Goal: Obtain resource: Obtain resource

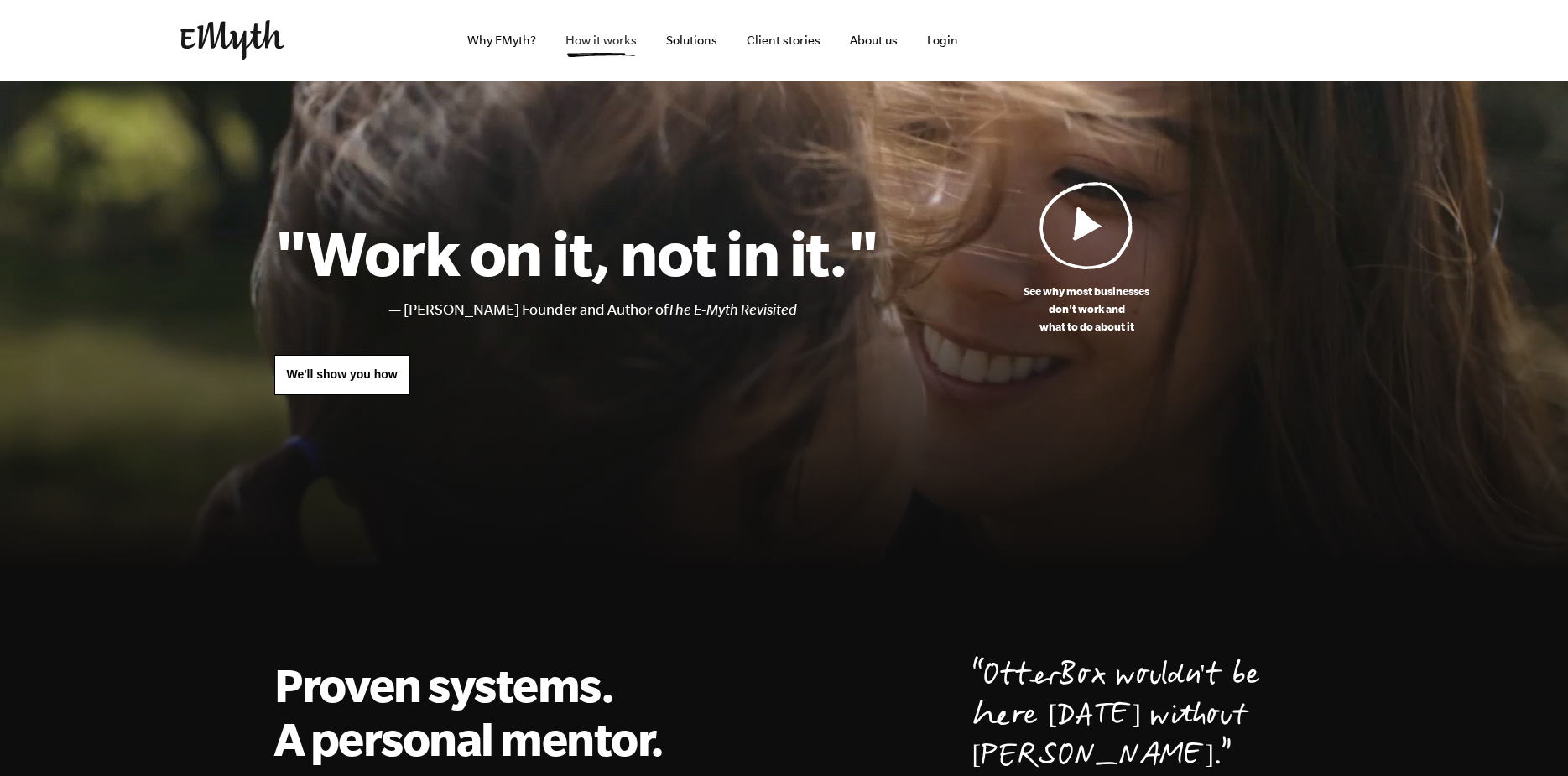
click at [582, 37] on link "How it works" at bounding box center [601, 40] width 98 height 81
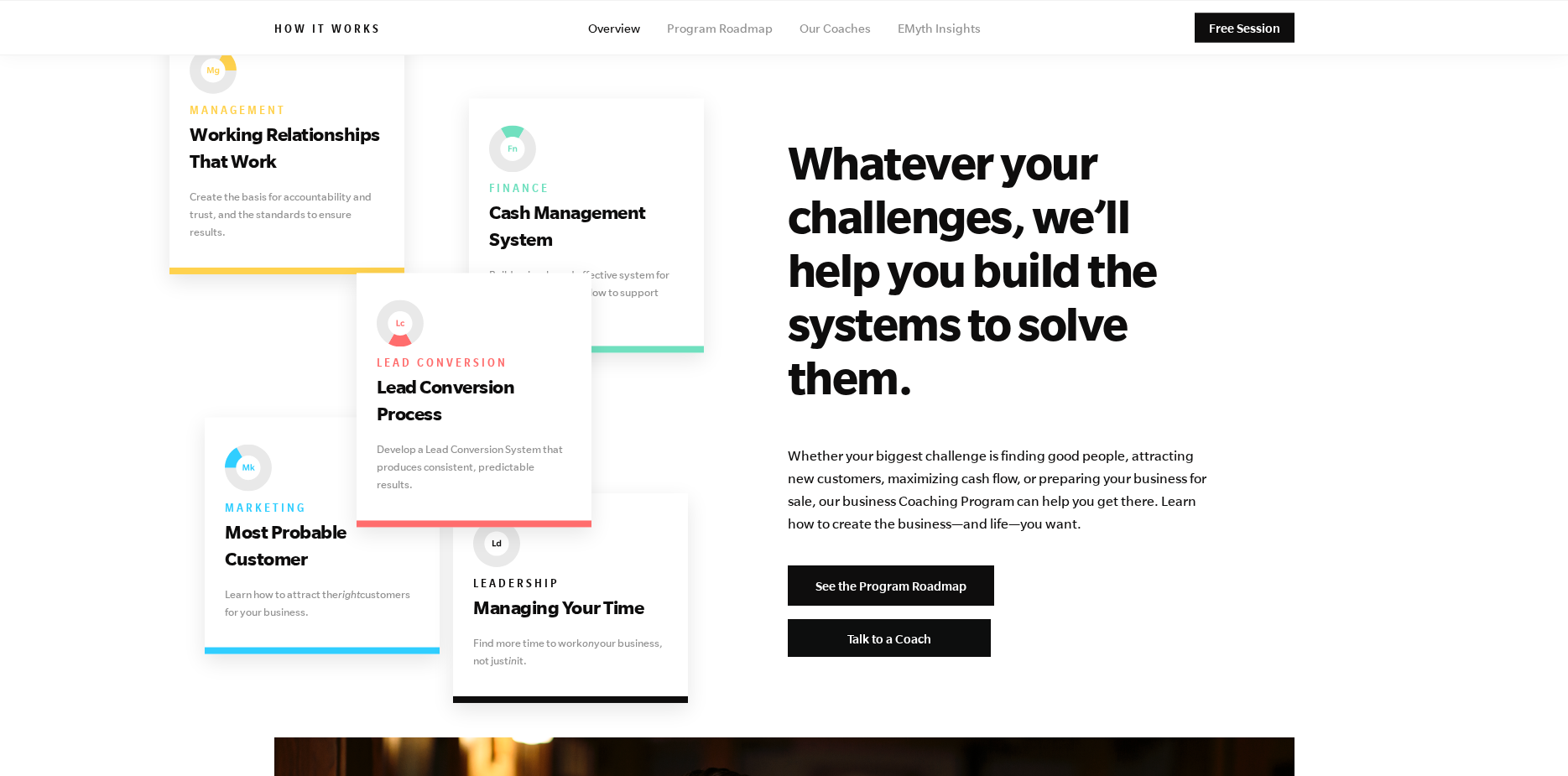
scroll to position [2684, 0]
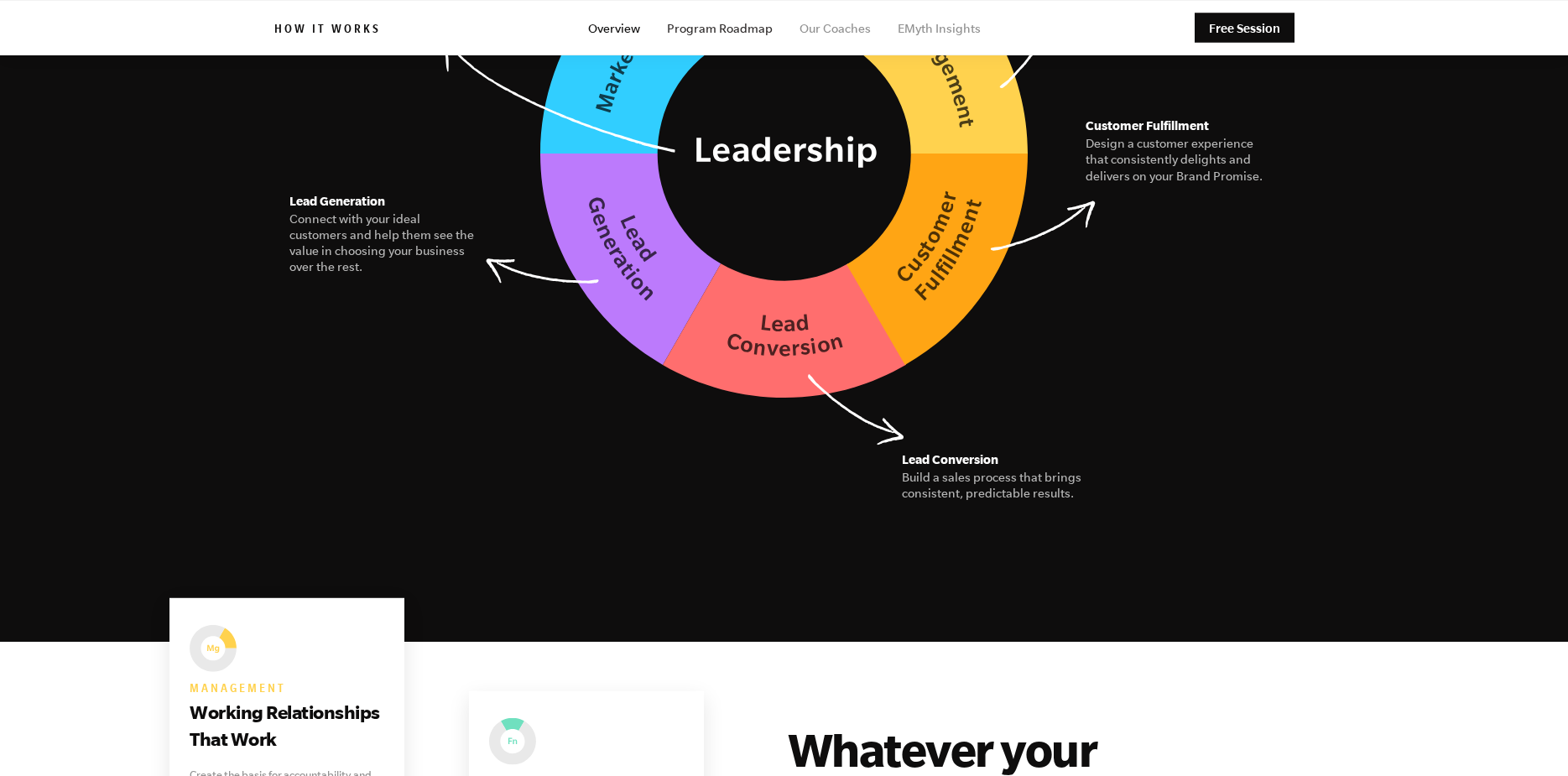
click at [738, 26] on link "Program Roadmap" at bounding box center [720, 28] width 106 height 14
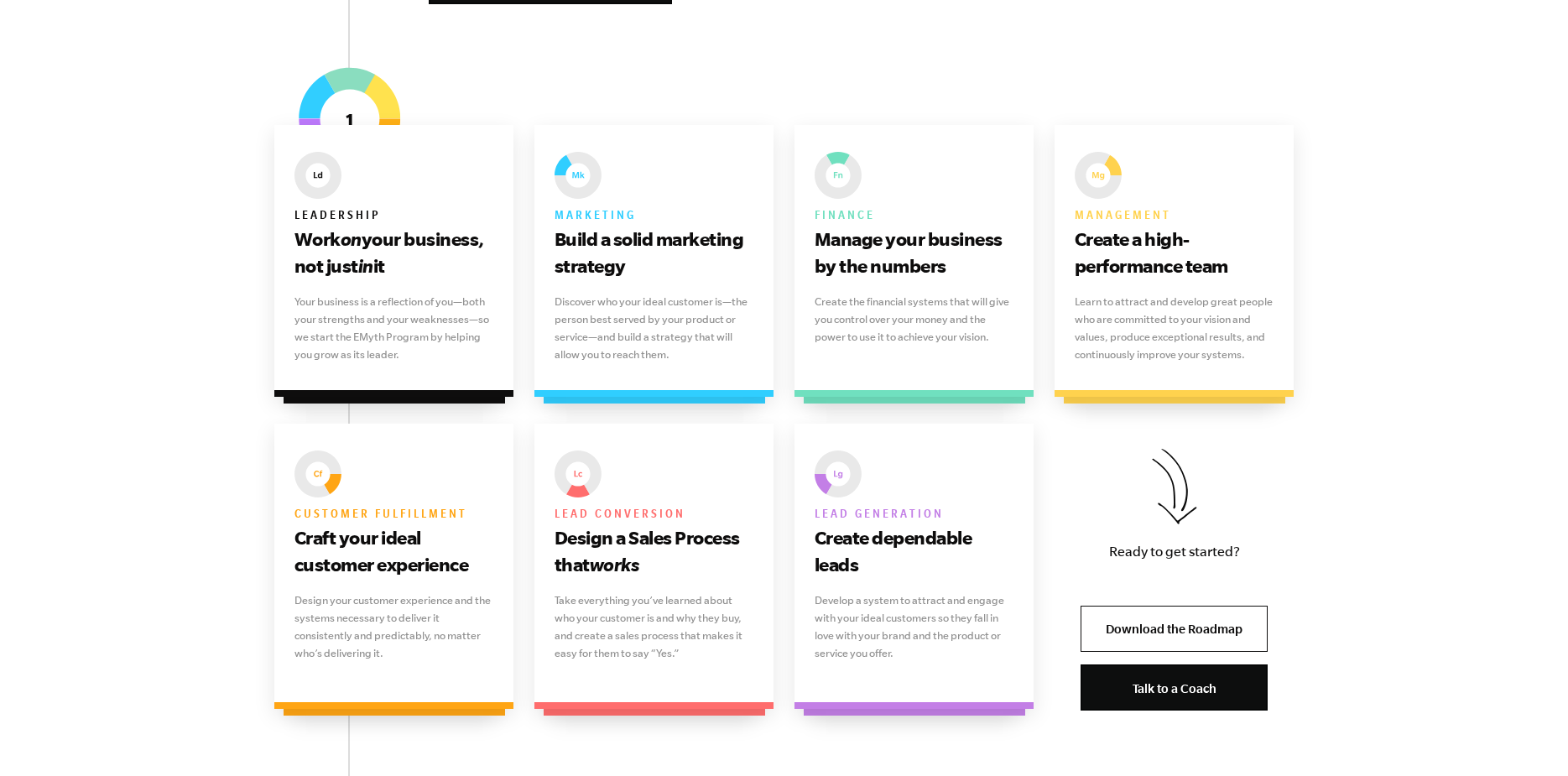
scroll to position [1090, 0]
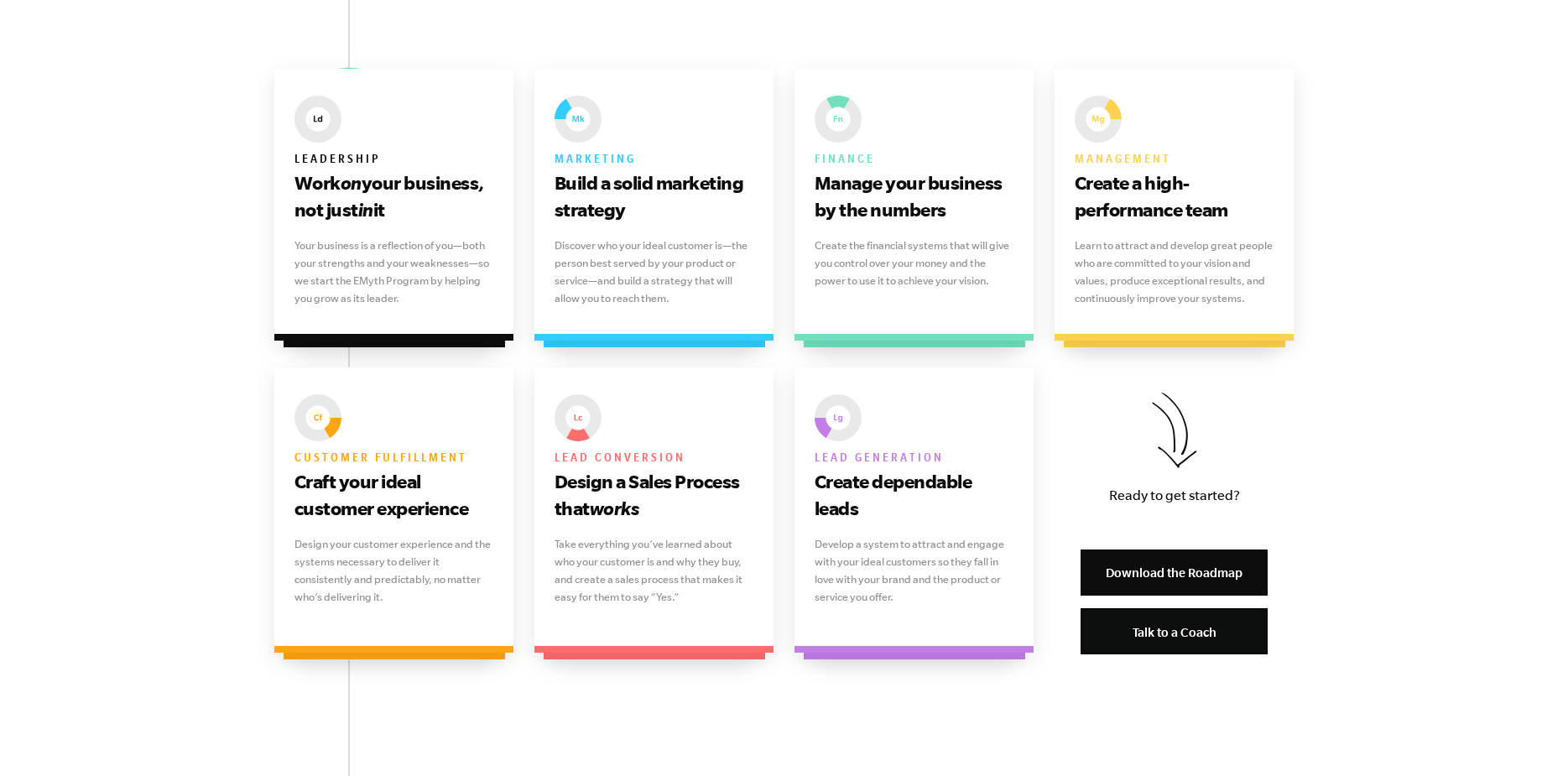
click at [1163, 573] on link "Download the Roadmap" at bounding box center [1174, 573] width 187 height 46
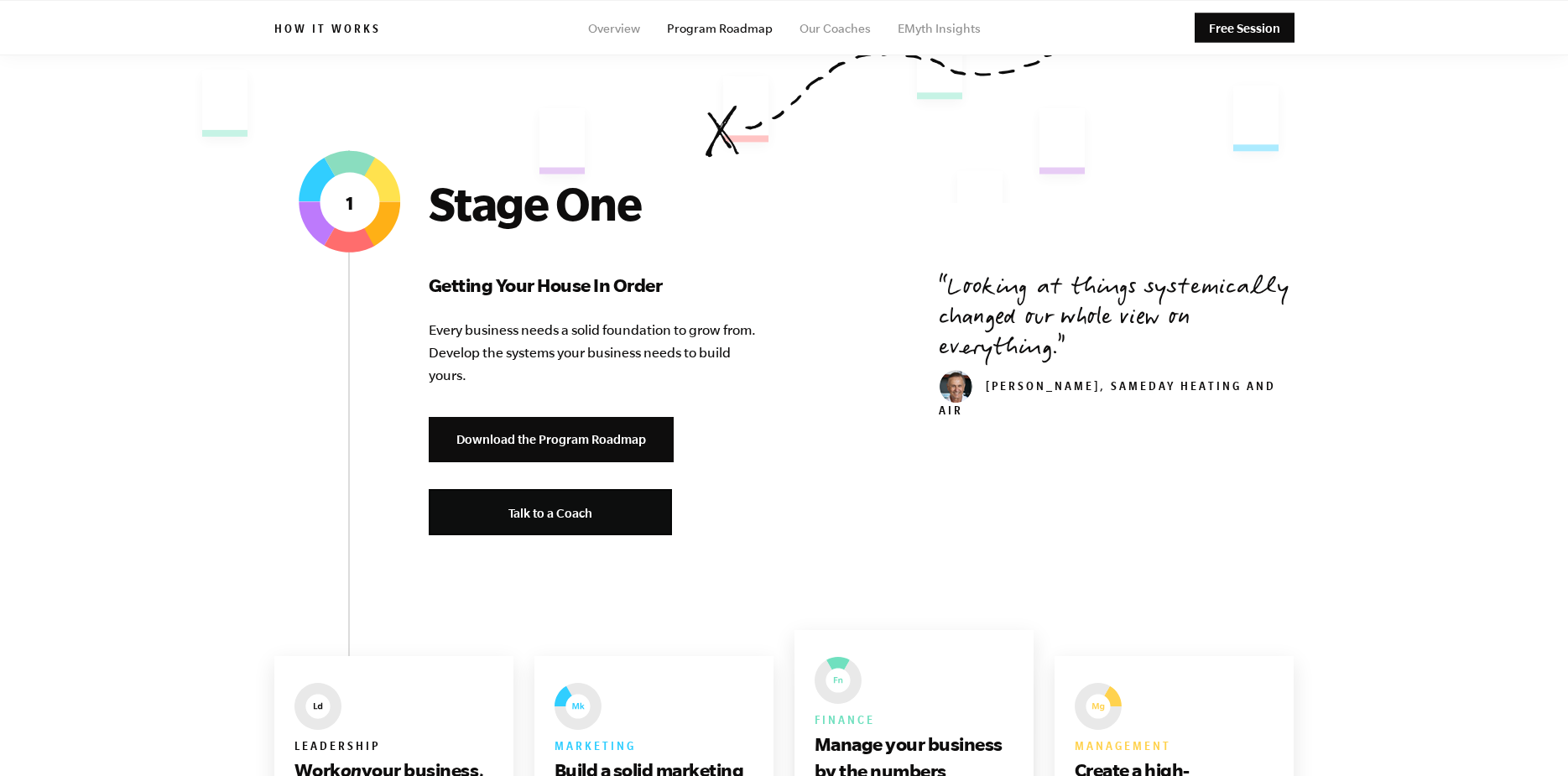
scroll to position [0, 0]
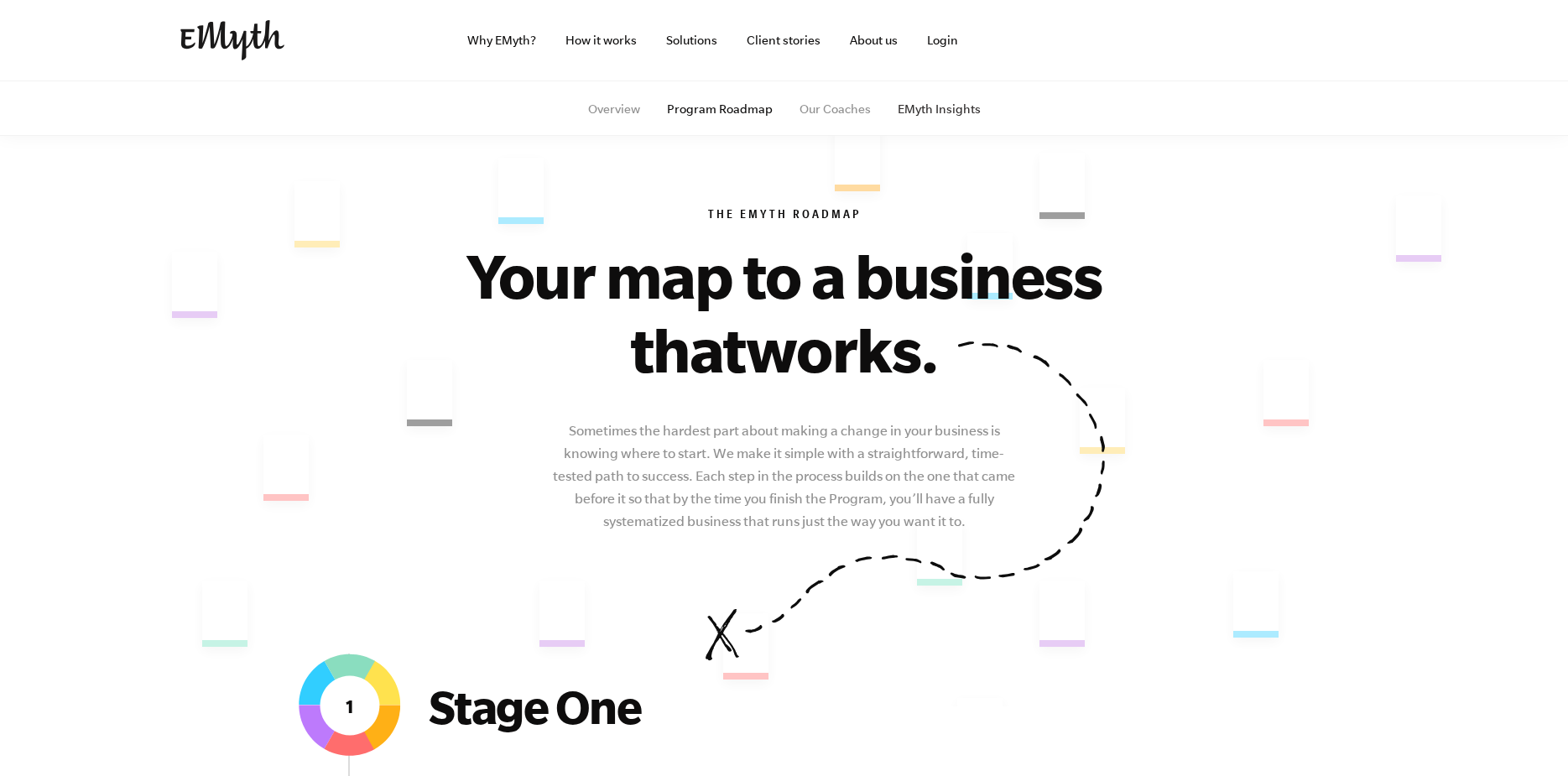
click at [920, 105] on link "EMyth Insights" at bounding box center [939, 109] width 83 height 14
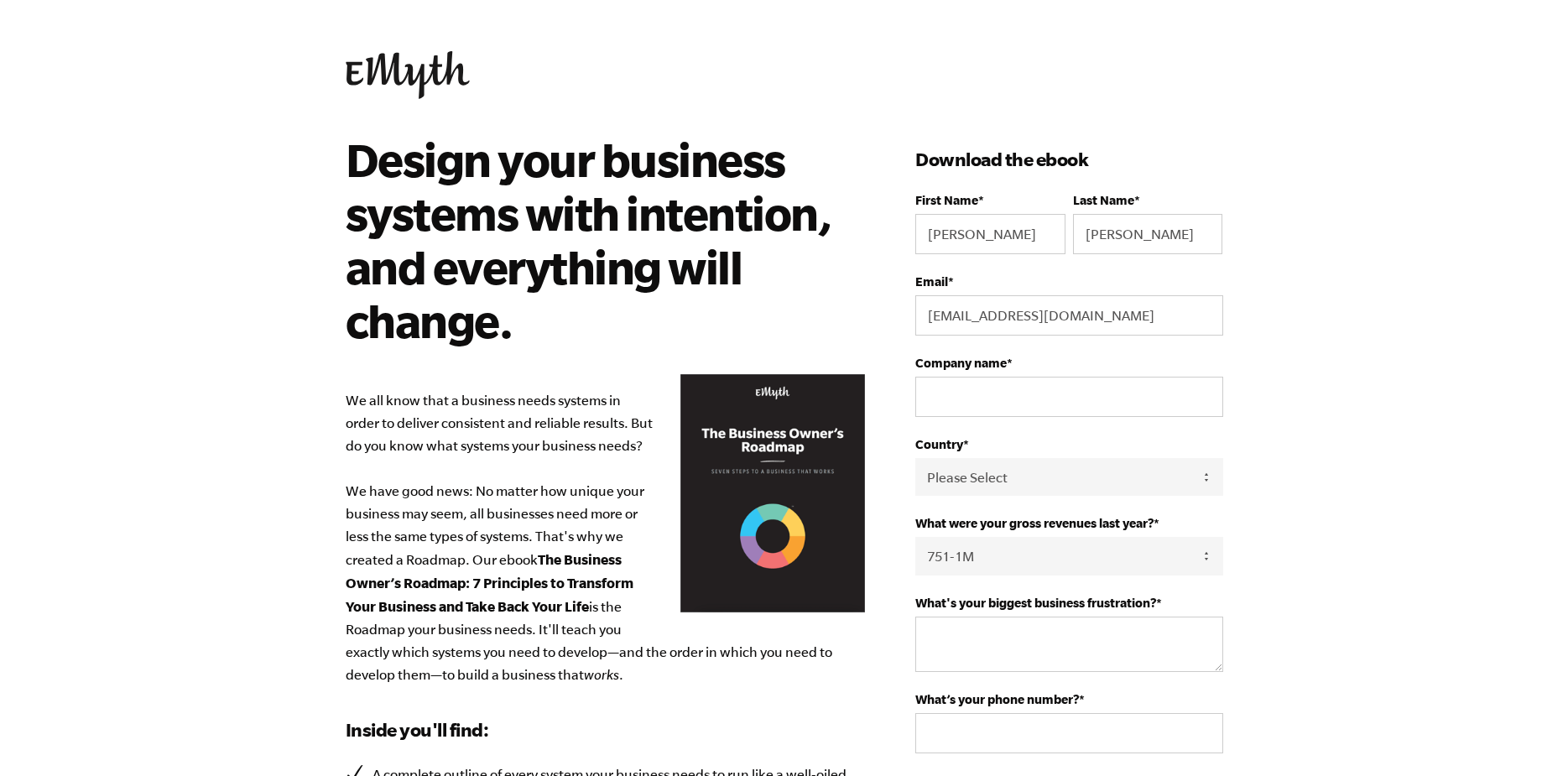
select select "751-1M"
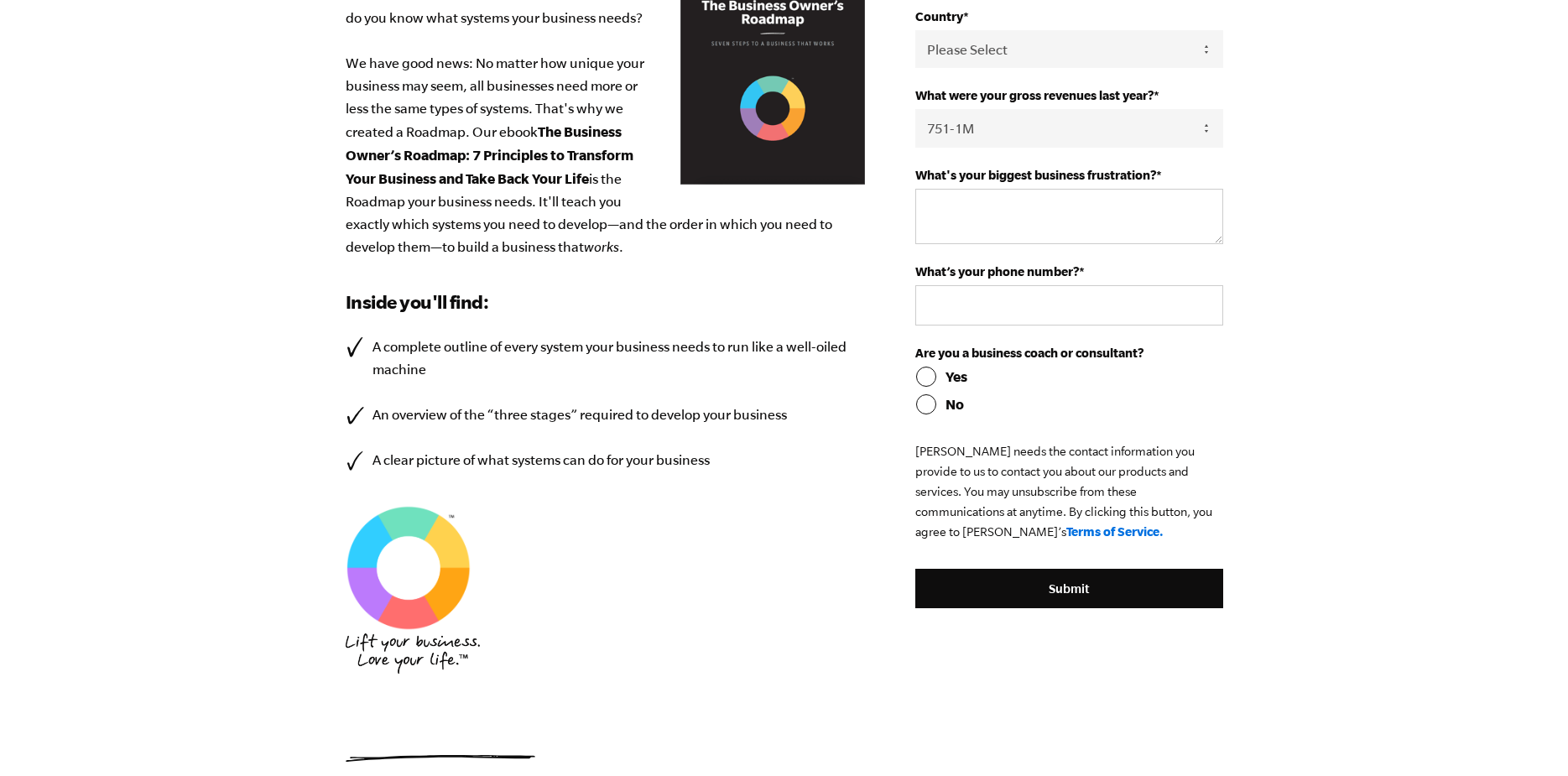
scroll to position [422, 0]
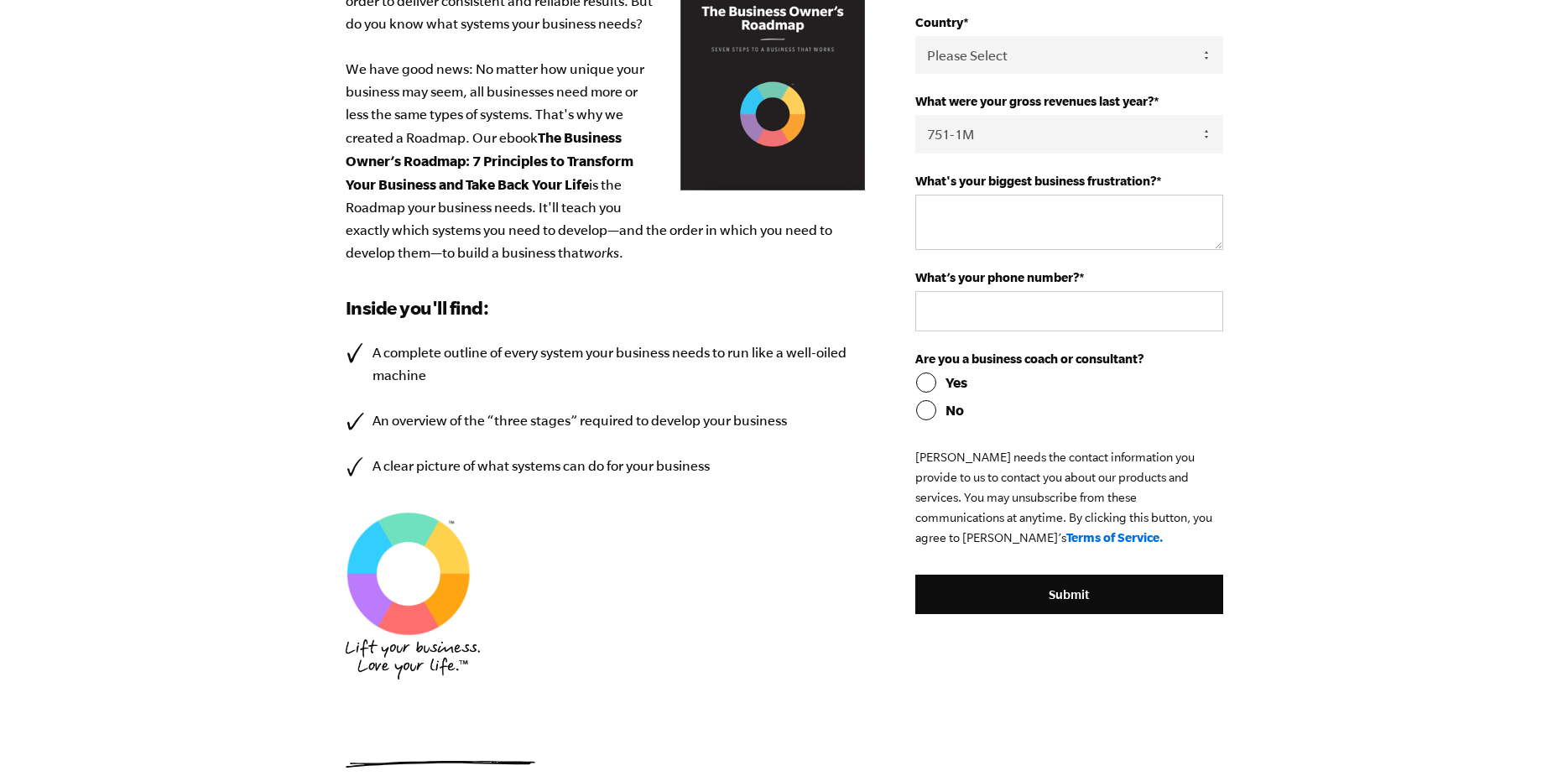
click at [930, 405] on input "No" at bounding box center [1069, 410] width 307 height 20
radio input "true"
click at [992, 222] on textarea "What's your biggest business frustration? *" at bounding box center [1069, 222] width 307 height 56
type textarea "N"
type textarea "Creating time to work on my business."
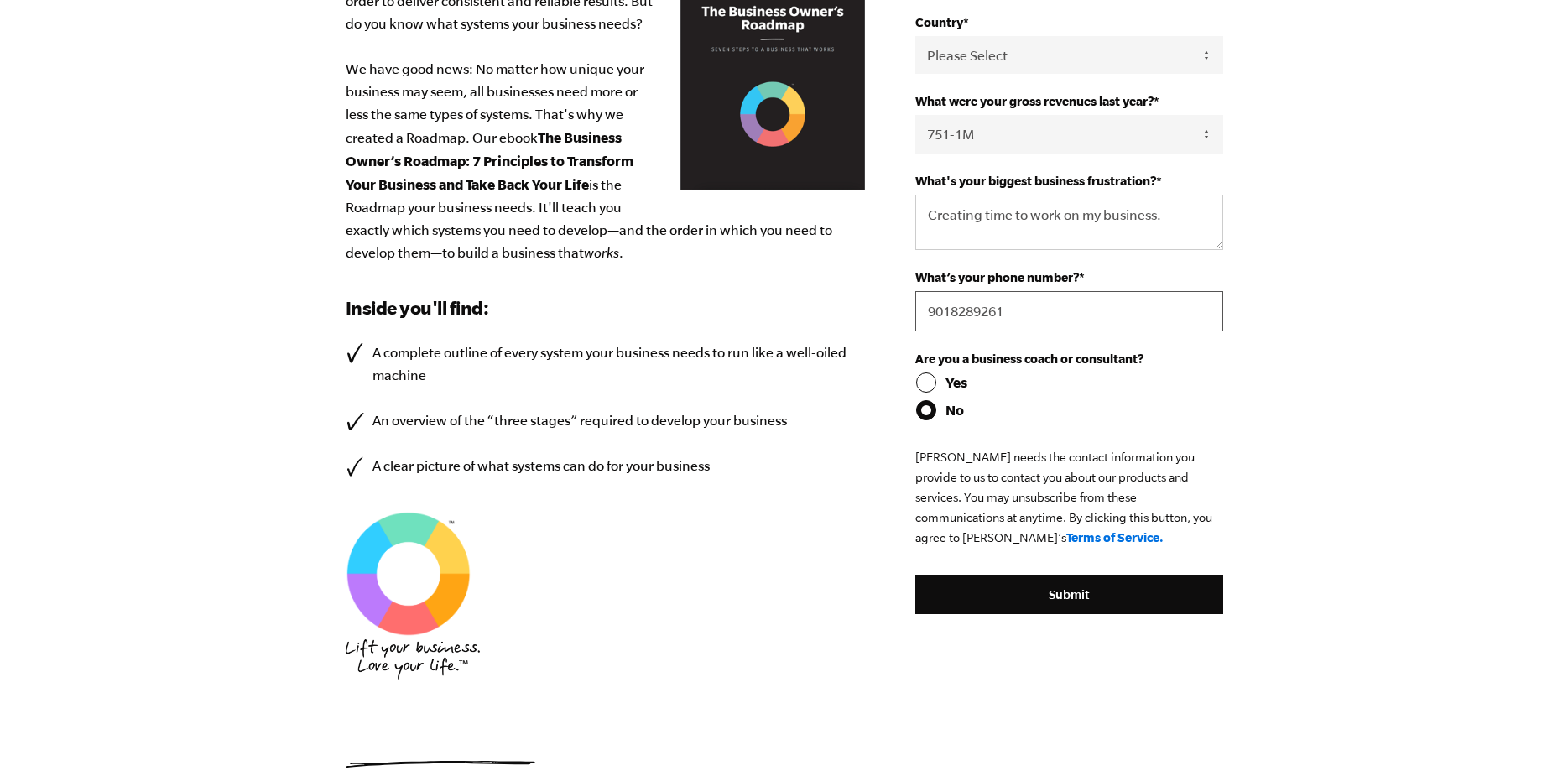
type input "9018289261"
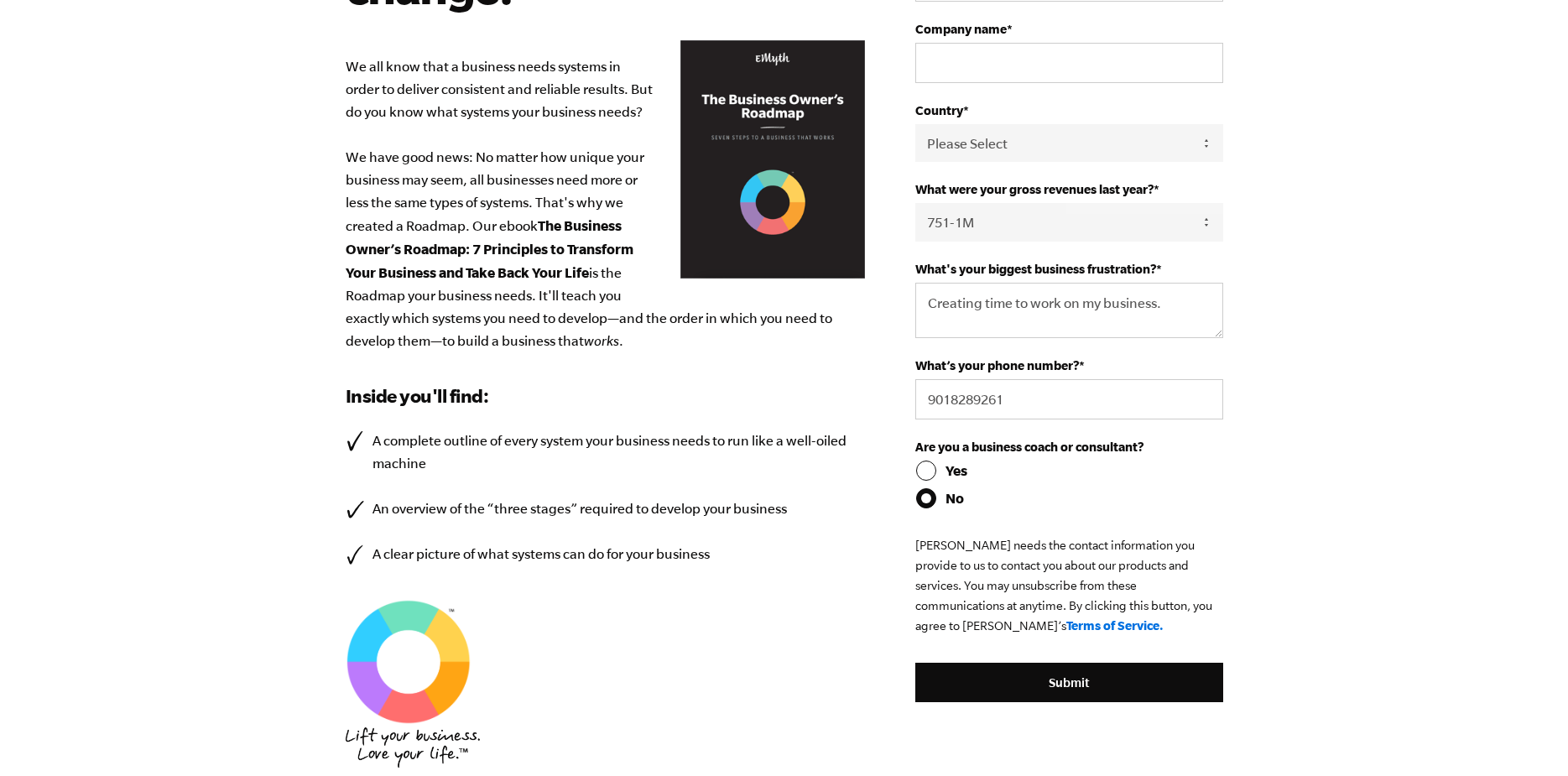
scroll to position [254, 0]
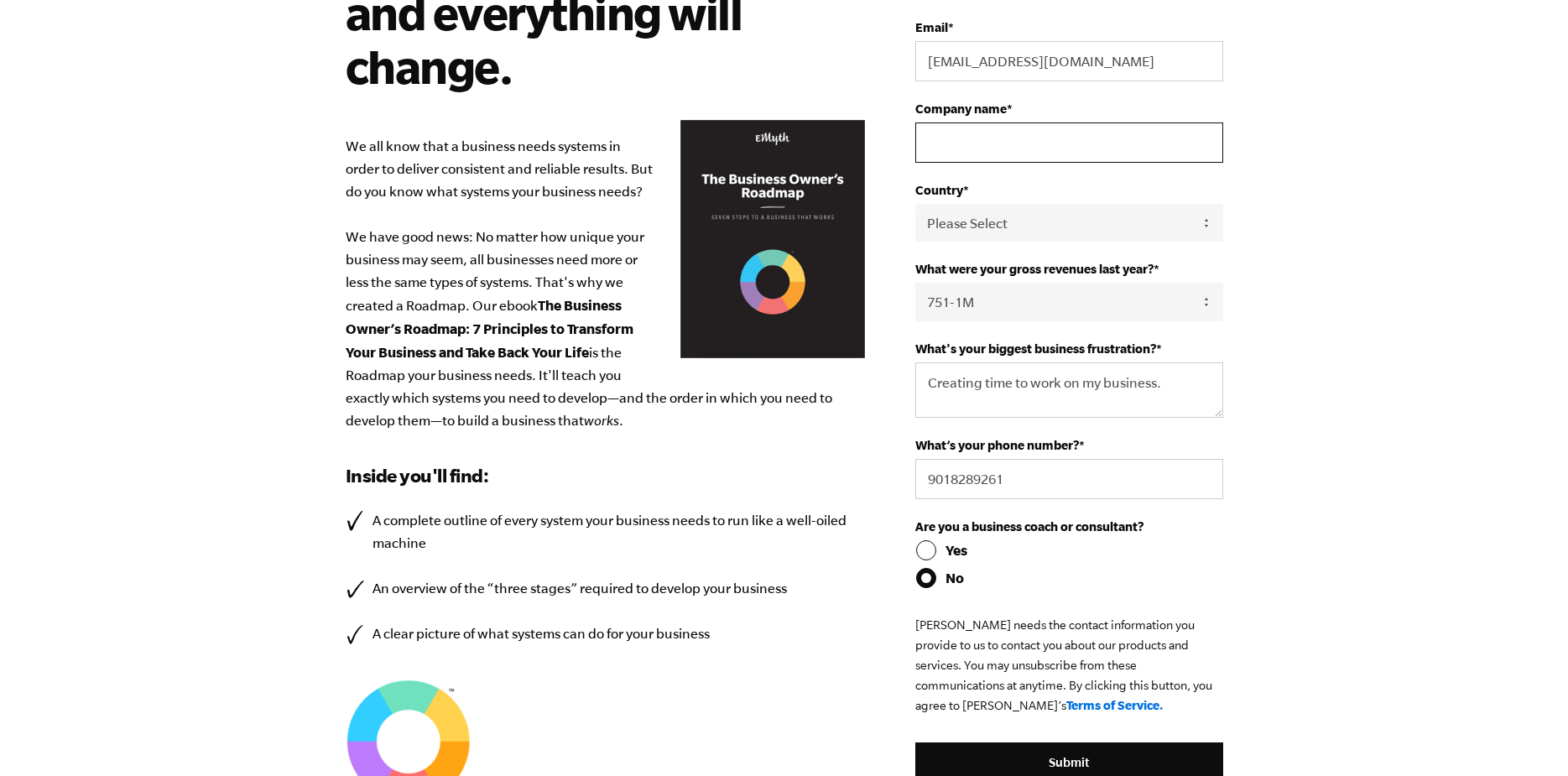
click at [1046, 132] on input "Company name *" at bounding box center [1069, 142] width 307 height 40
type input "Brogan Lopez DDS"
click at [1053, 228] on select "Please Select United States Afghanistan Åland Islands Albania Algeria American …" at bounding box center [1069, 223] width 307 height 38
select select "United States"
click at [915, 204] on select "Please Select United States Afghanistan Åland Islands Albania Algeria American …" at bounding box center [1069, 223] width 307 height 38
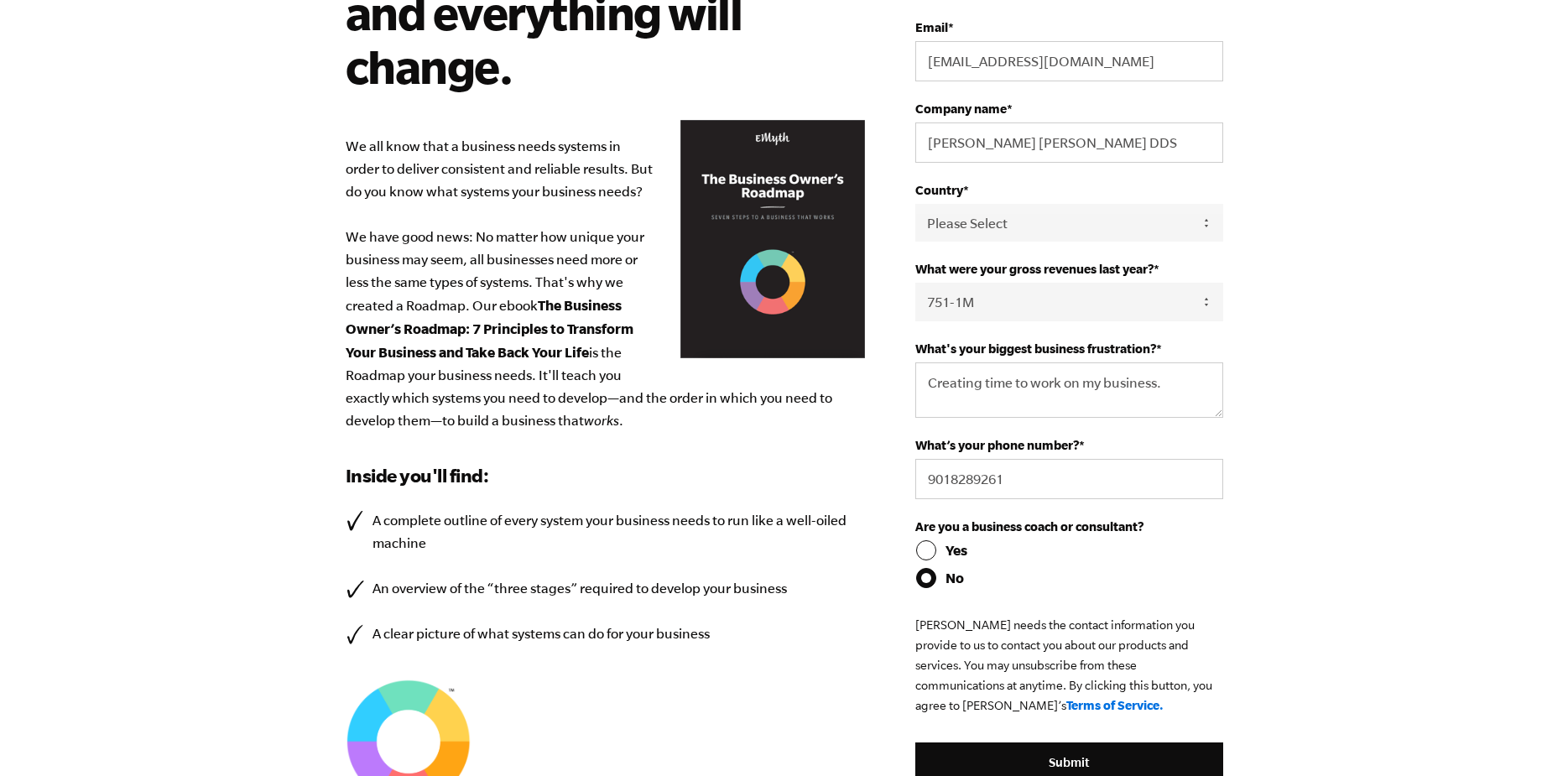
click at [1385, 272] on body "Design your business systems with intention, and everything will change. We all…" at bounding box center [784, 134] width 1568 height 776
drag, startPoint x: 1289, startPoint y: 300, endPoint x: 1303, endPoint y: 302, distance: 14.1
click at [1290, 301] on body "Design your business systems with intention, and everything will change. We all…" at bounding box center [784, 134] width 1568 height 776
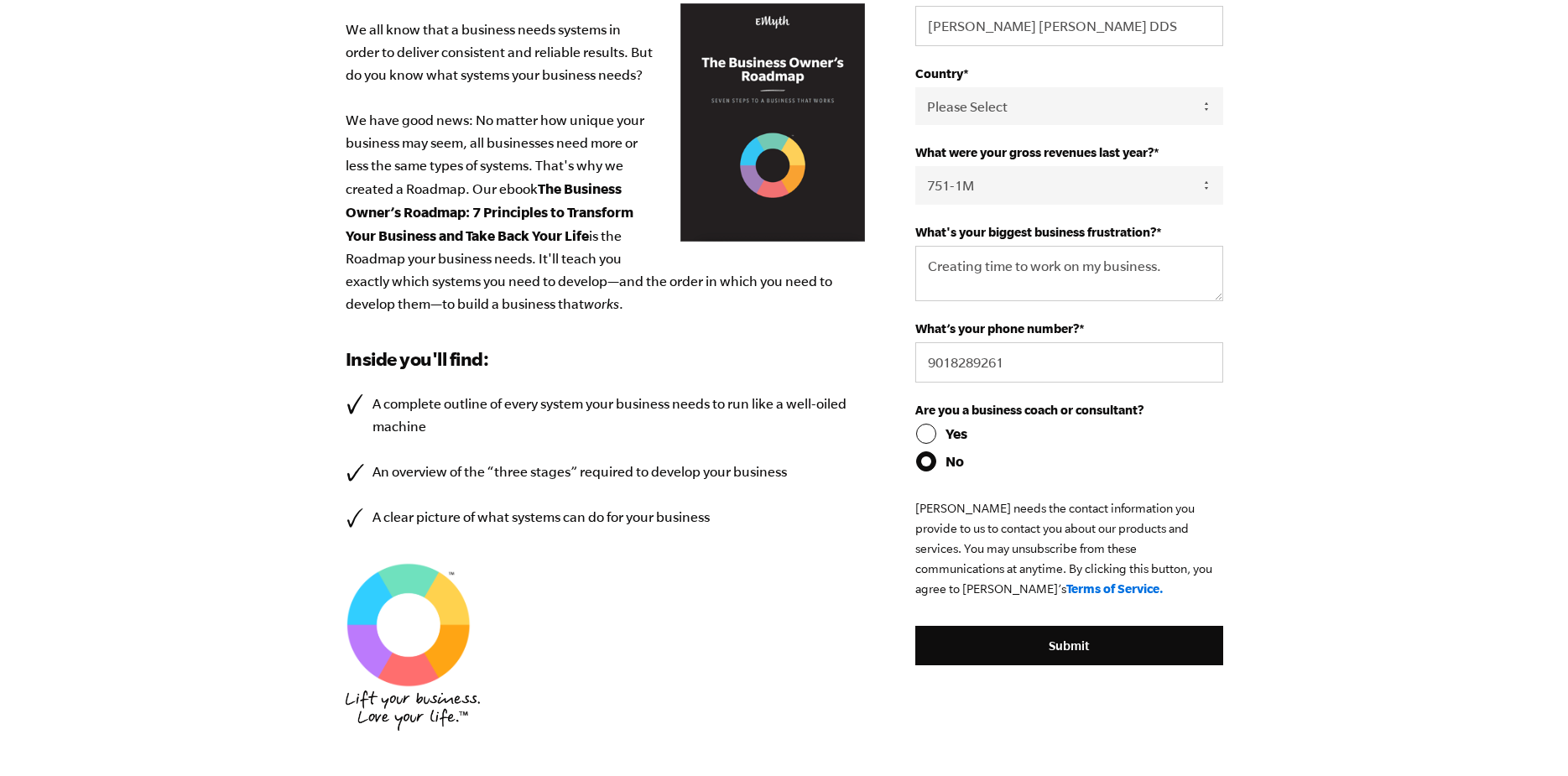
scroll to position [506, 0]
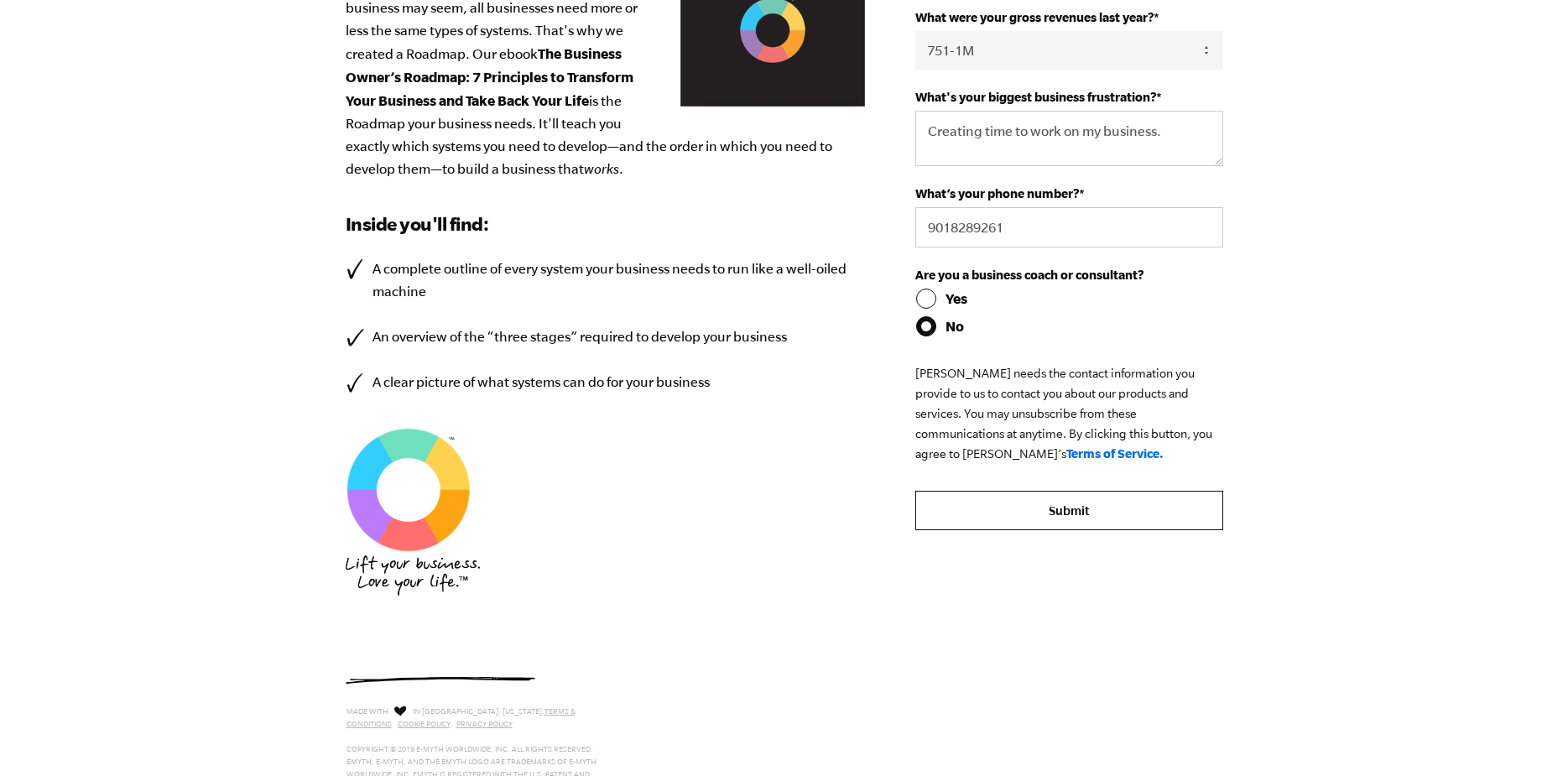
click at [1061, 513] on input "Submit" at bounding box center [1069, 510] width 307 height 40
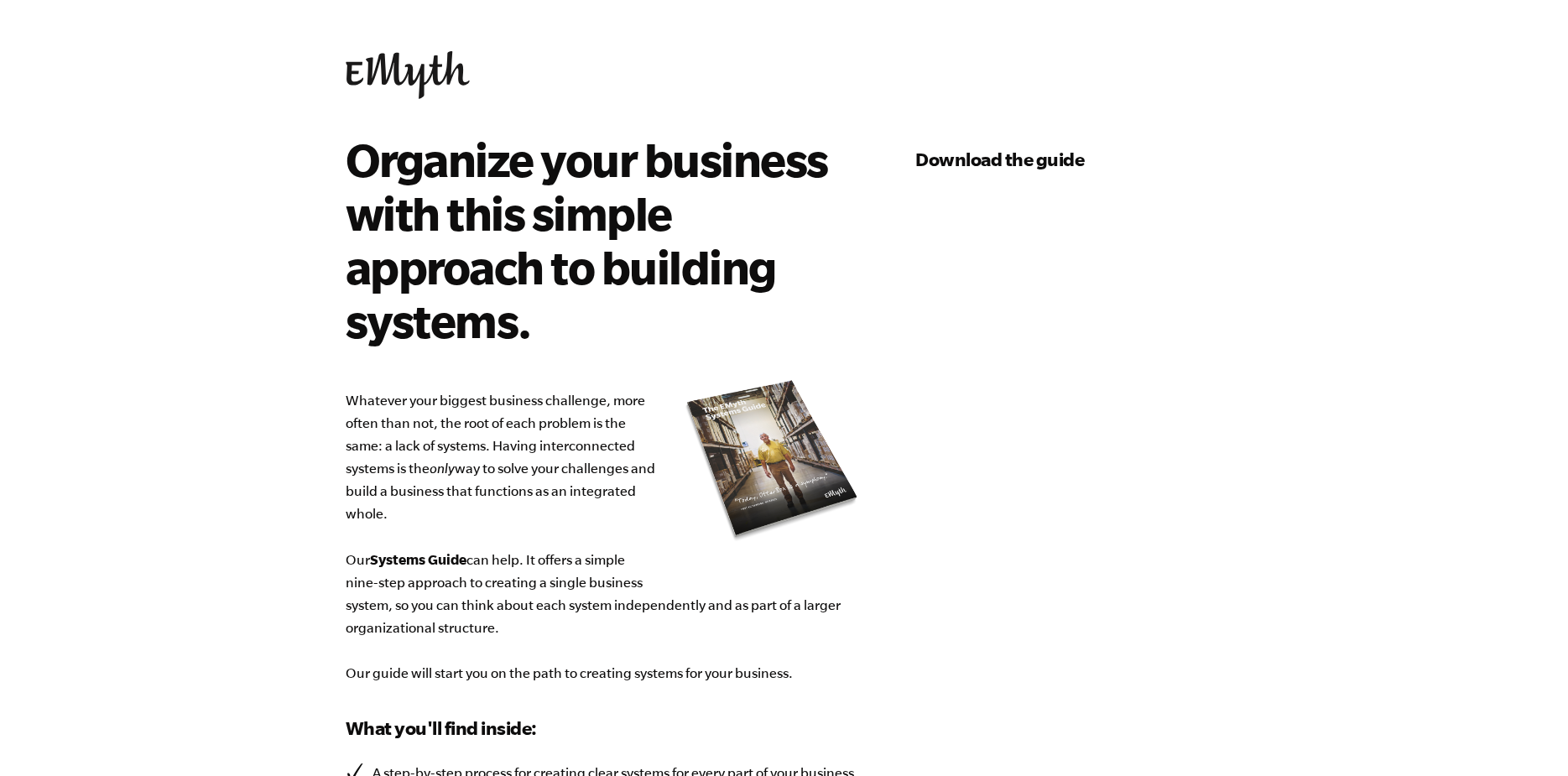
select select "751-1M"
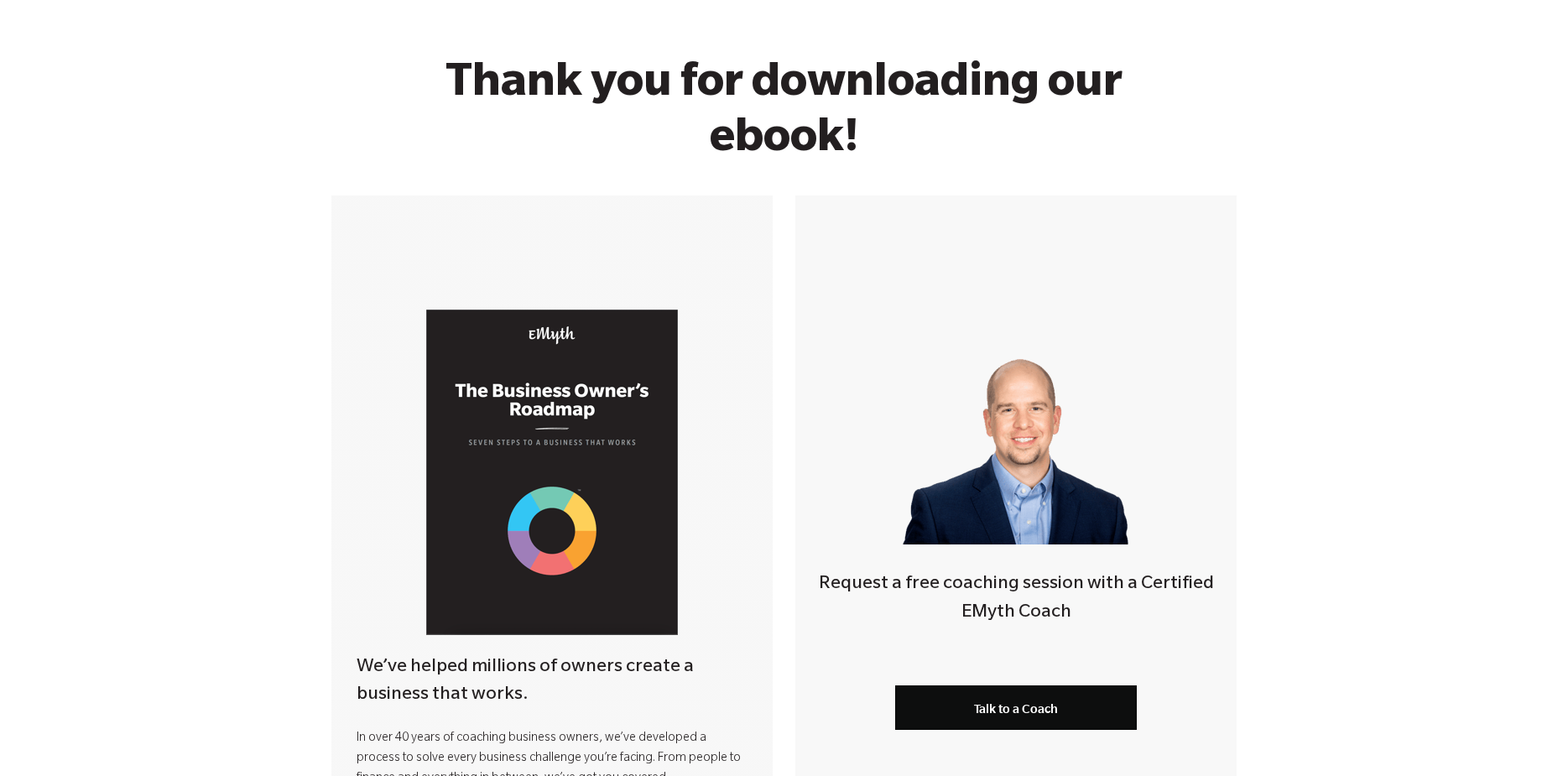
scroll to position [335, 0]
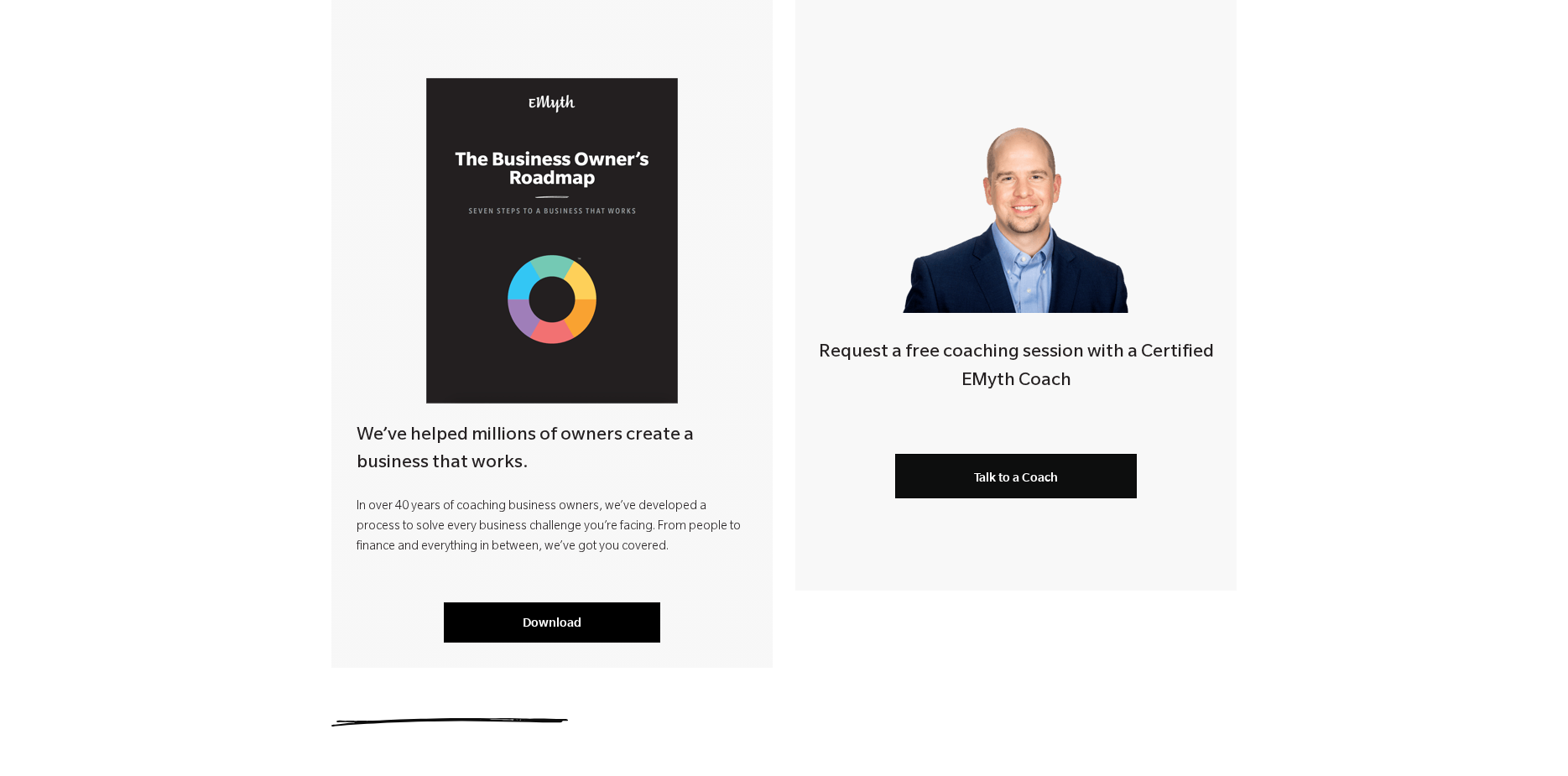
click at [567, 631] on link "Download" at bounding box center [552, 622] width 216 height 40
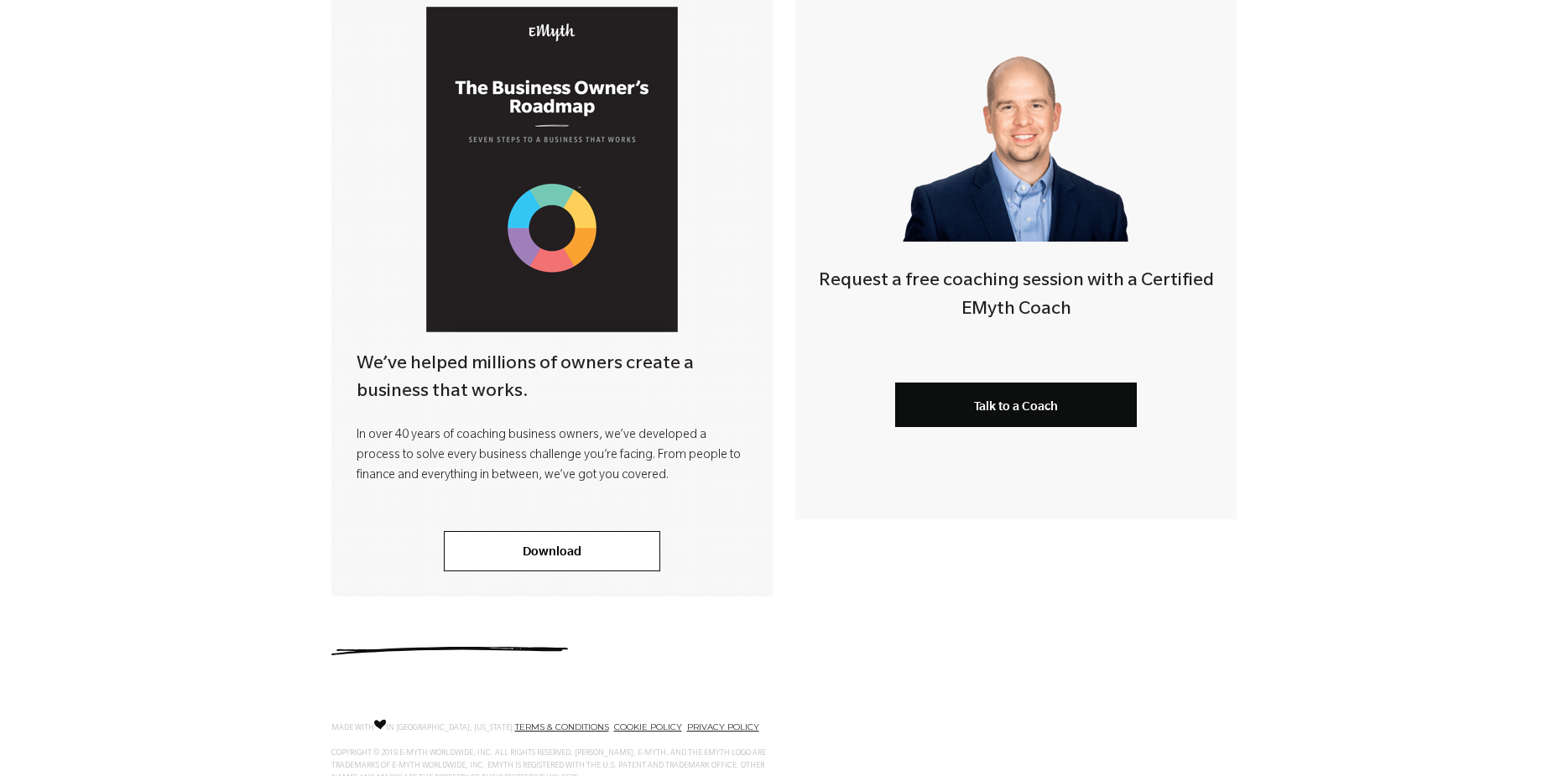
scroll to position [474, 0]
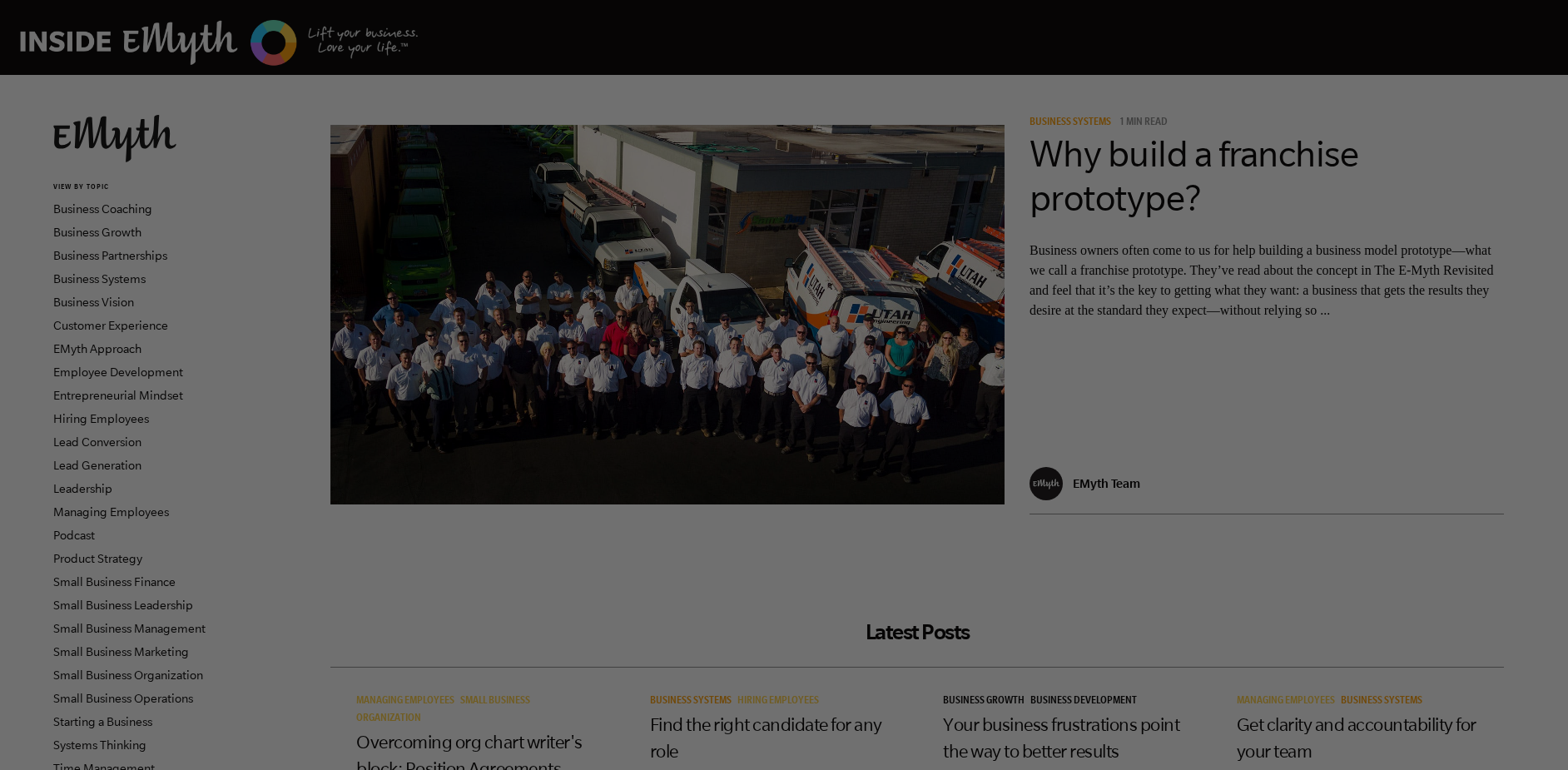
click at [1018, 605] on div at bounding box center [791, 389] width 1583 height 778
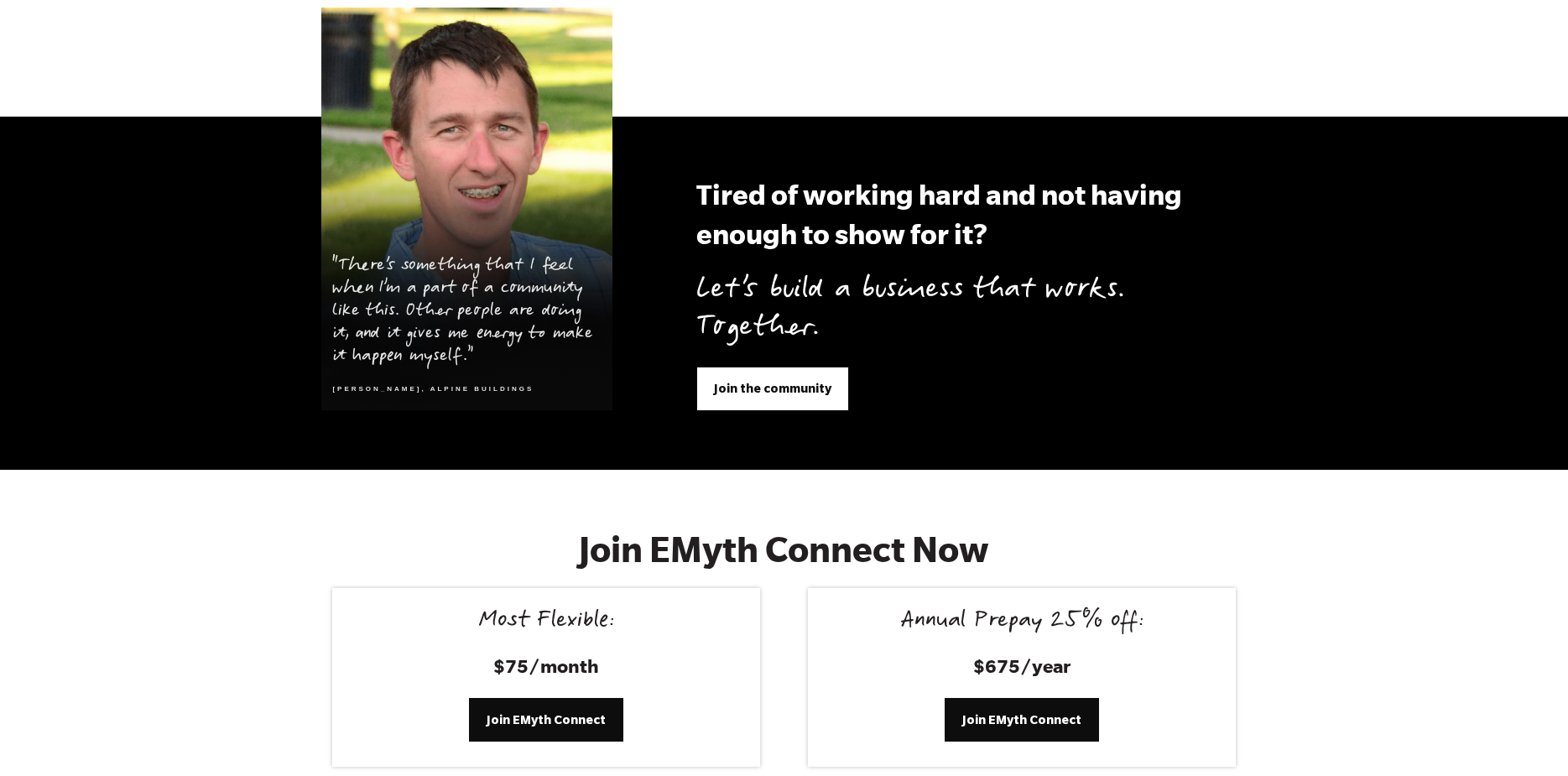
scroll to position [6342, 0]
